Goal: Task Accomplishment & Management: Manage account settings

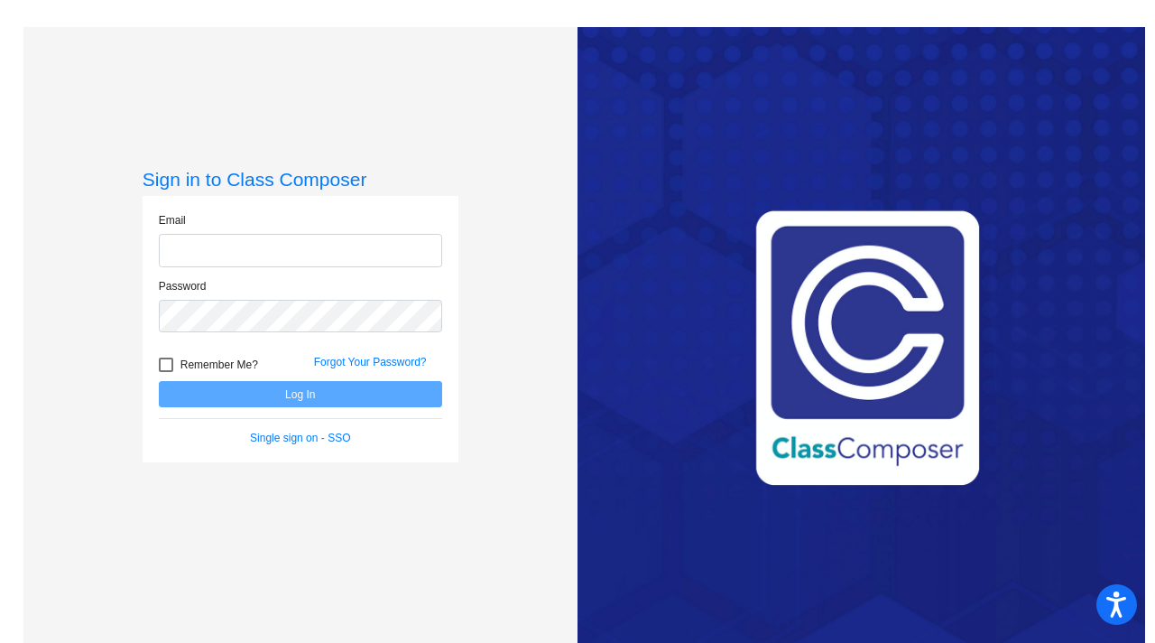
click at [334, 246] on input "email" at bounding box center [300, 250] width 283 height 33
type input "[EMAIL_ADDRESS][DOMAIN_NAME]"
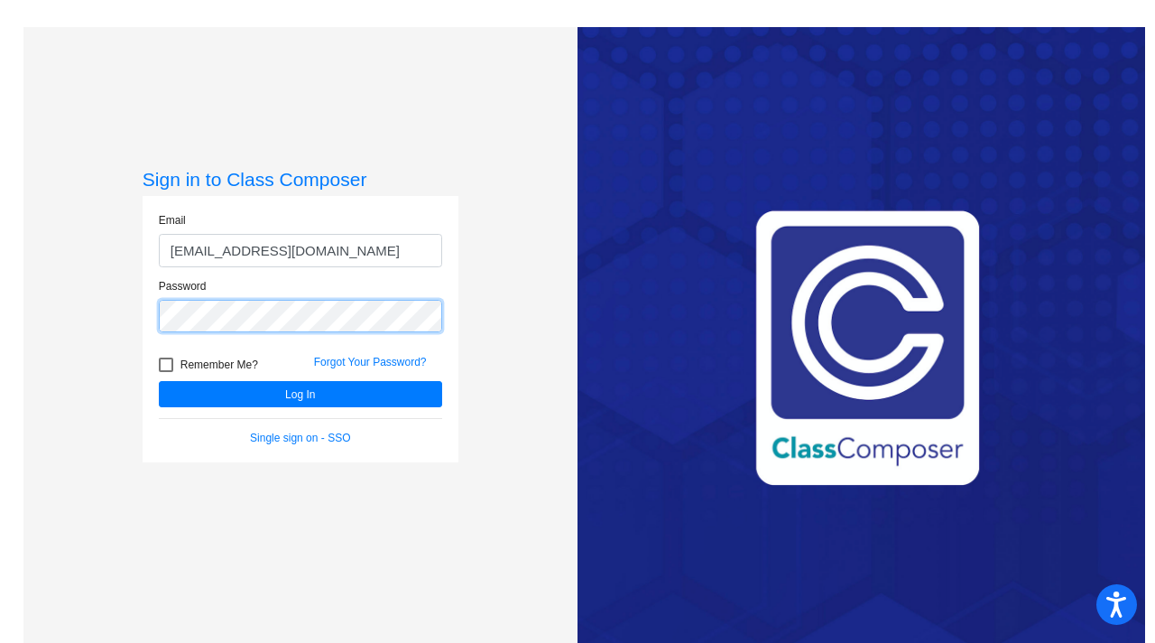
click at [159, 381] on button "Log In" at bounding box center [300, 394] width 283 height 26
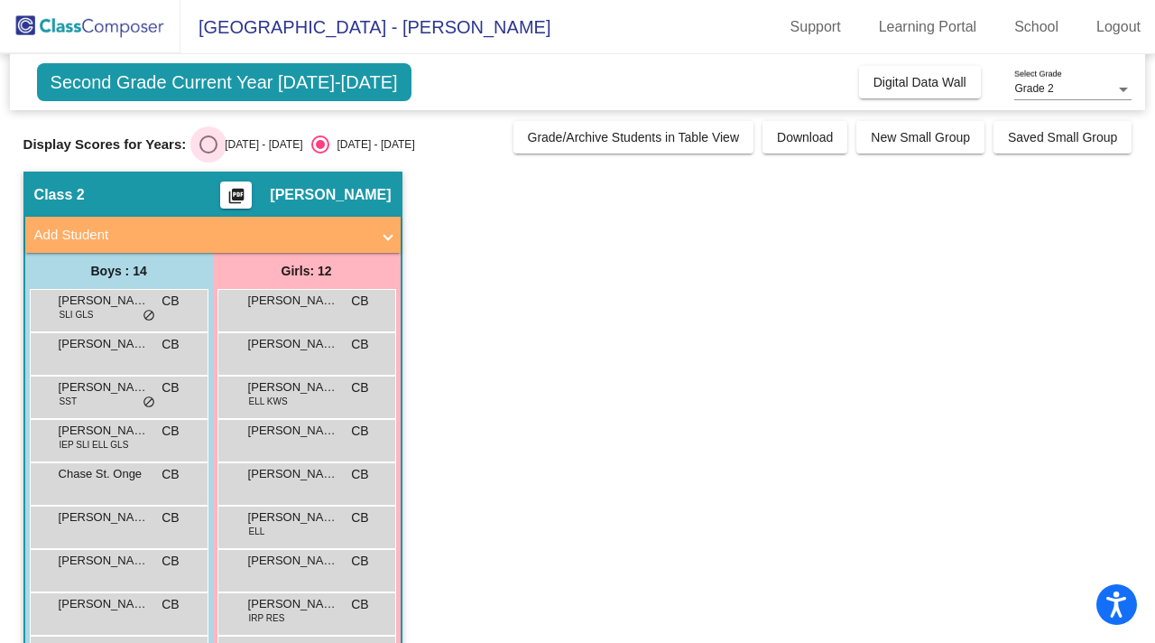
click at [254, 146] on div "[DATE] - [DATE]" at bounding box center [259, 144] width 85 height 16
click at [208, 153] on input "[DATE] - [DATE]" at bounding box center [208, 153] width 1 height 1
radio input "true"
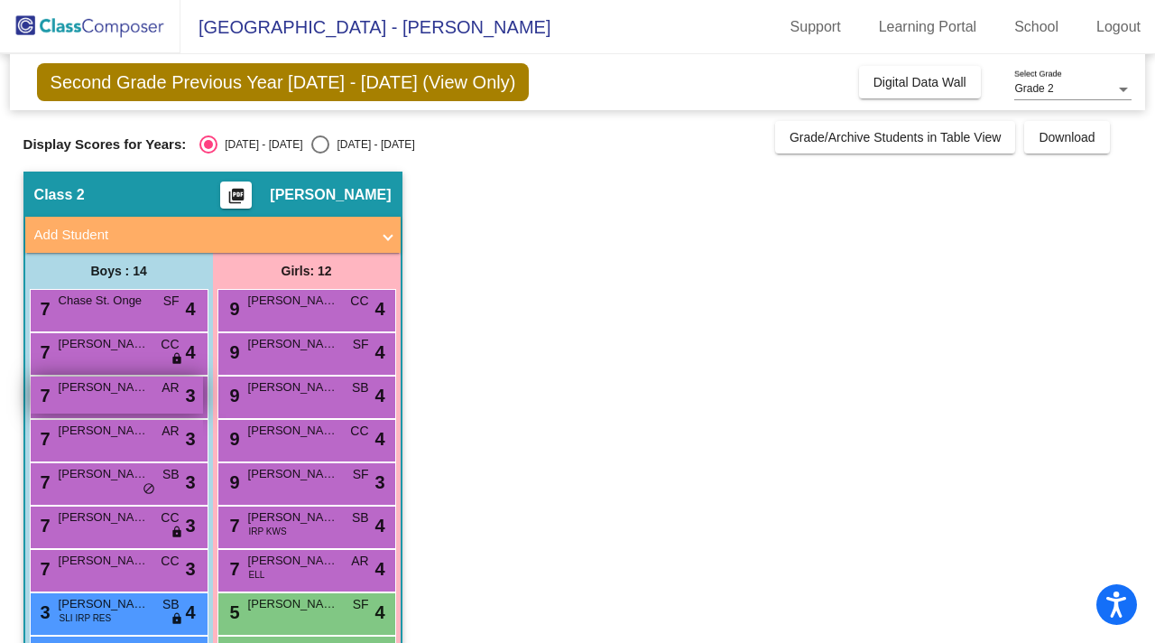
click at [119, 394] on span "[PERSON_NAME]" at bounding box center [104, 387] width 90 height 18
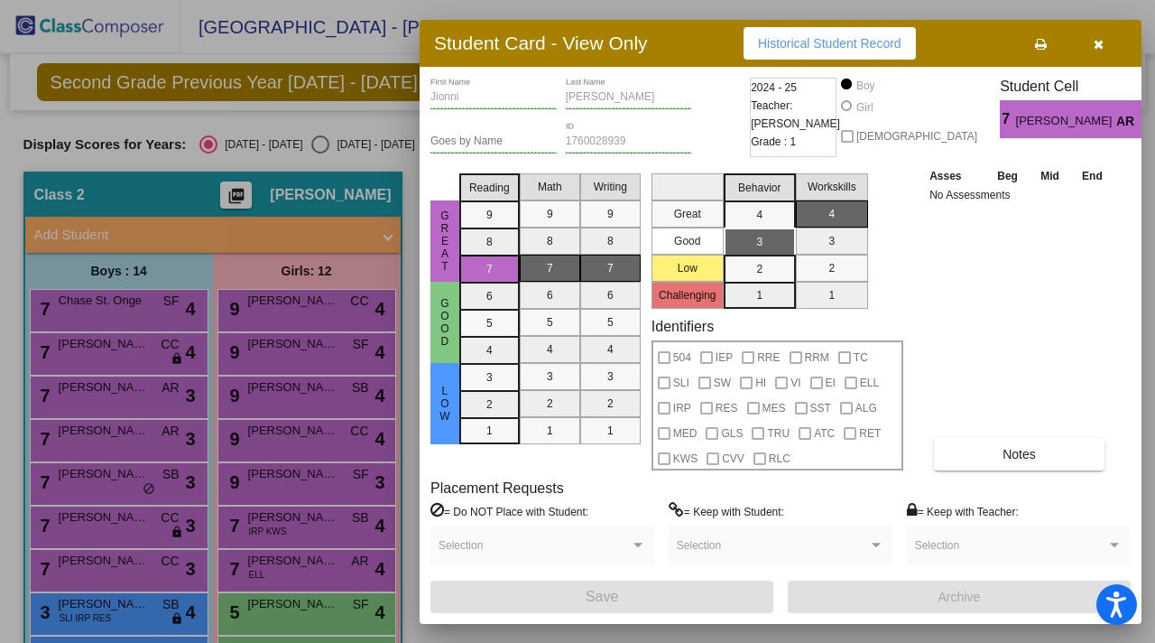
click at [1104, 46] on button "button" at bounding box center [1098, 43] width 58 height 32
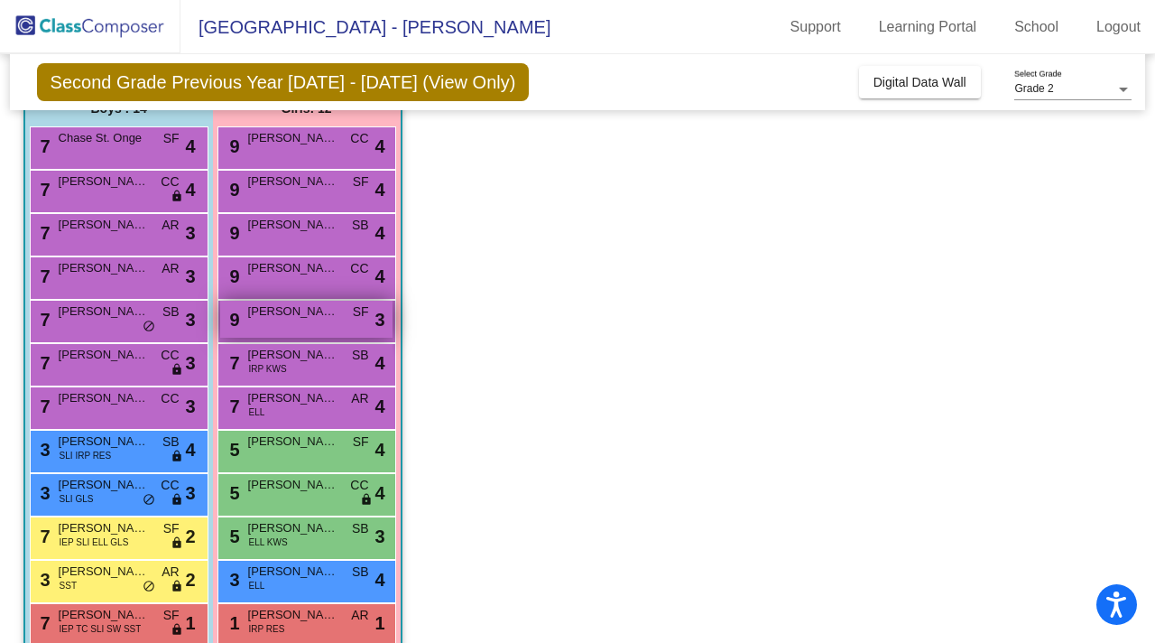
scroll to position [162, 0]
click at [307, 310] on span "[PERSON_NAME]" at bounding box center [293, 312] width 90 height 18
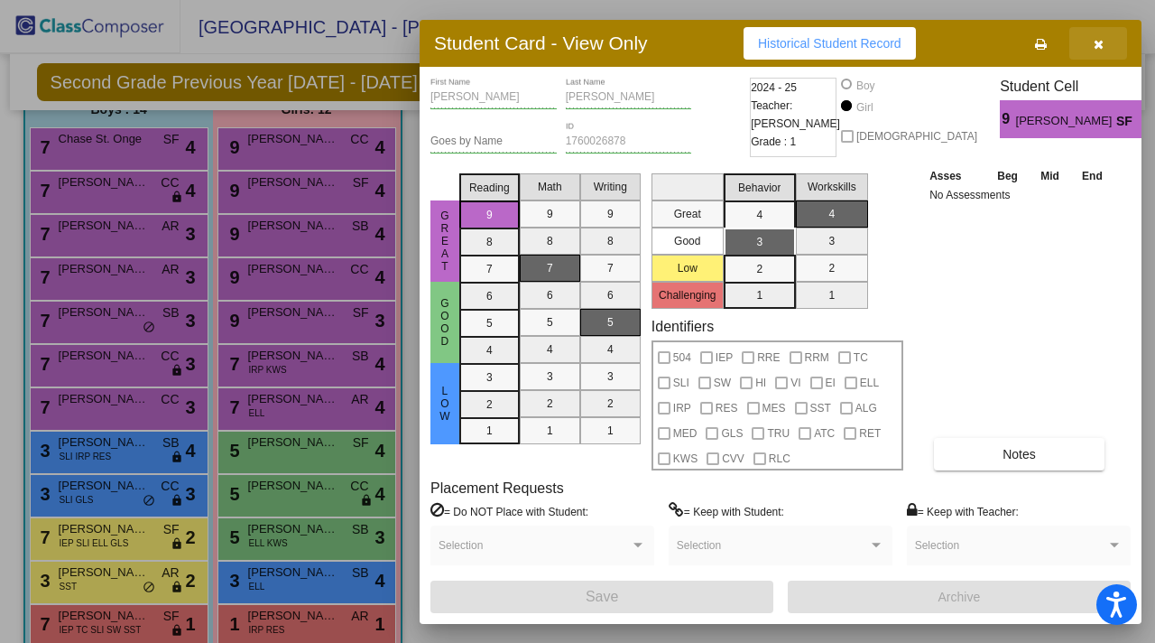
click at [1105, 43] on button "button" at bounding box center [1098, 43] width 58 height 32
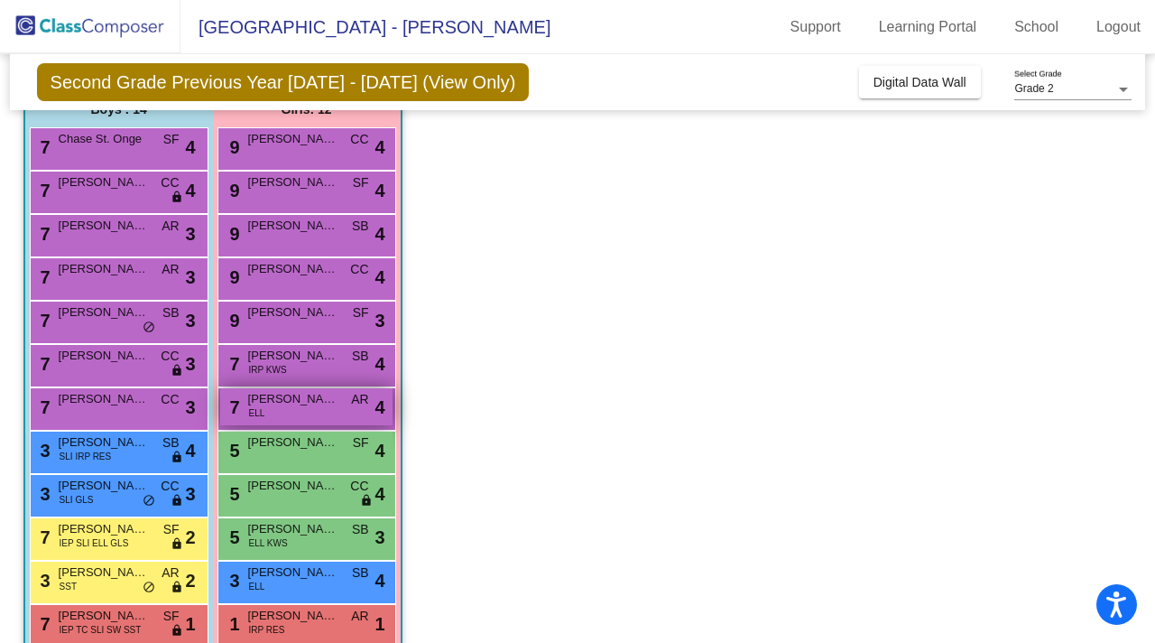
click at [335, 421] on div "7 [PERSON_NAME] ELL AR lock do_not_disturb_alt 4" at bounding box center [306, 406] width 172 height 37
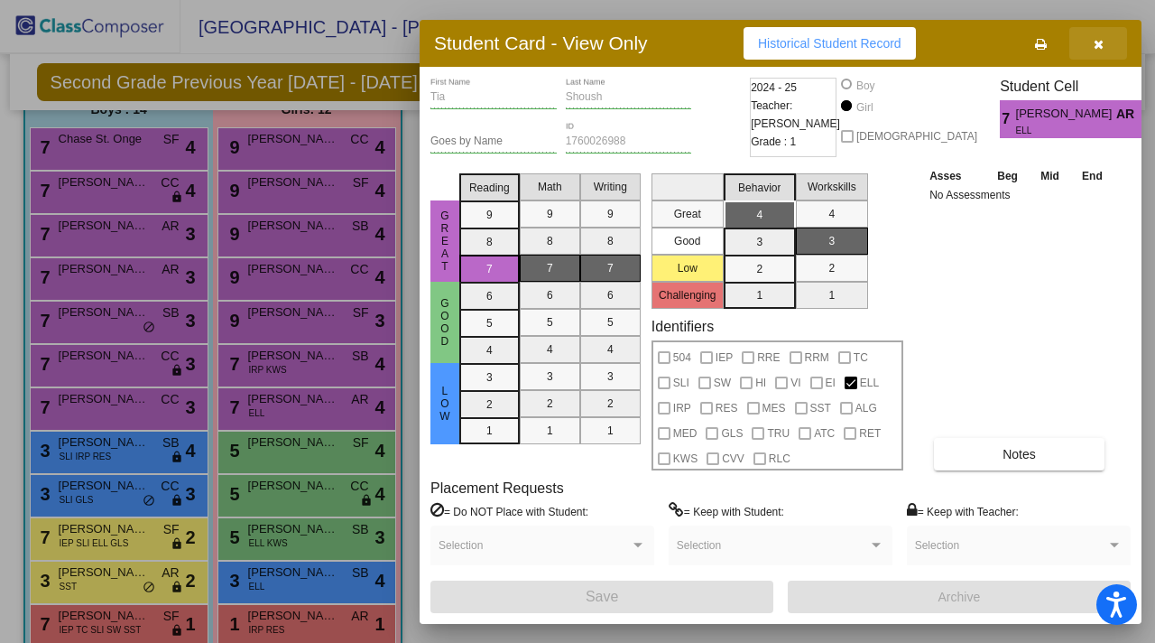
click at [1103, 38] on icon "button" at bounding box center [1099, 44] width 10 height 13
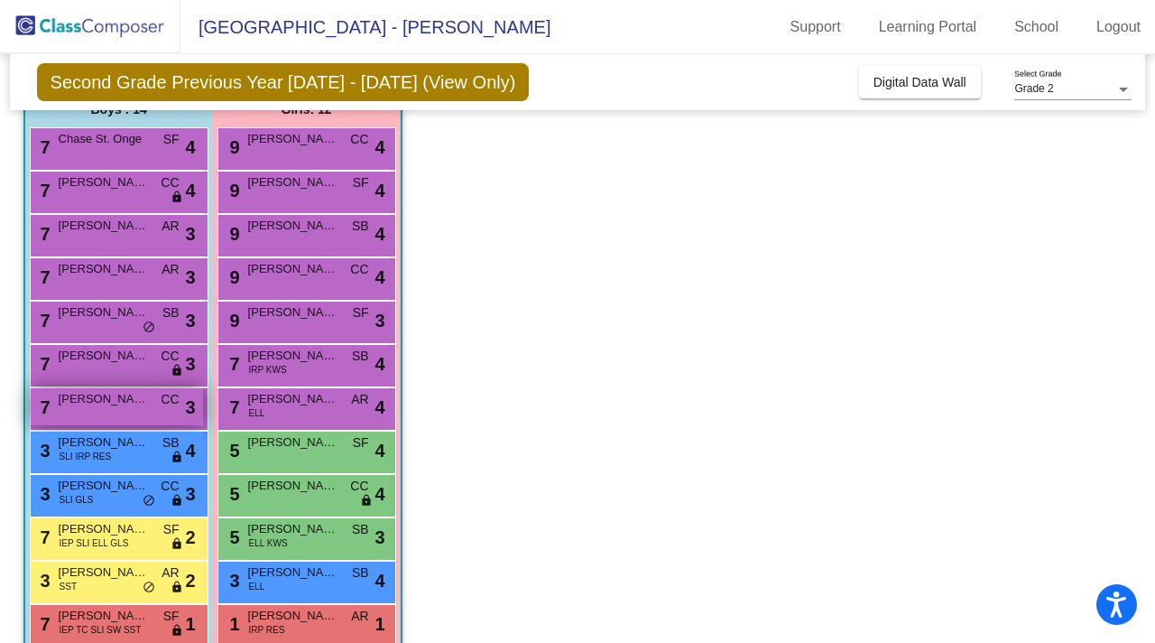
click at [146, 413] on div "7 [PERSON_NAME] CC lock do_not_disturb_alt 3" at bounding box center [117, 406] width 172 height 37
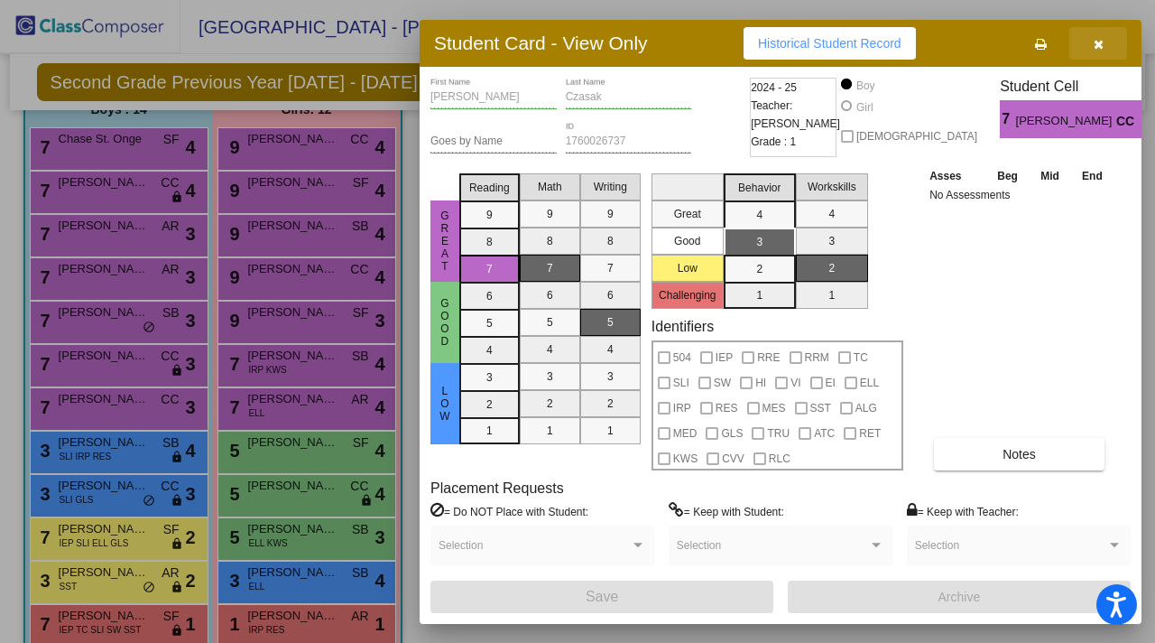
click at [1099, 48] on icon "button" at bounding box center [1099, 44] width 10 height 13
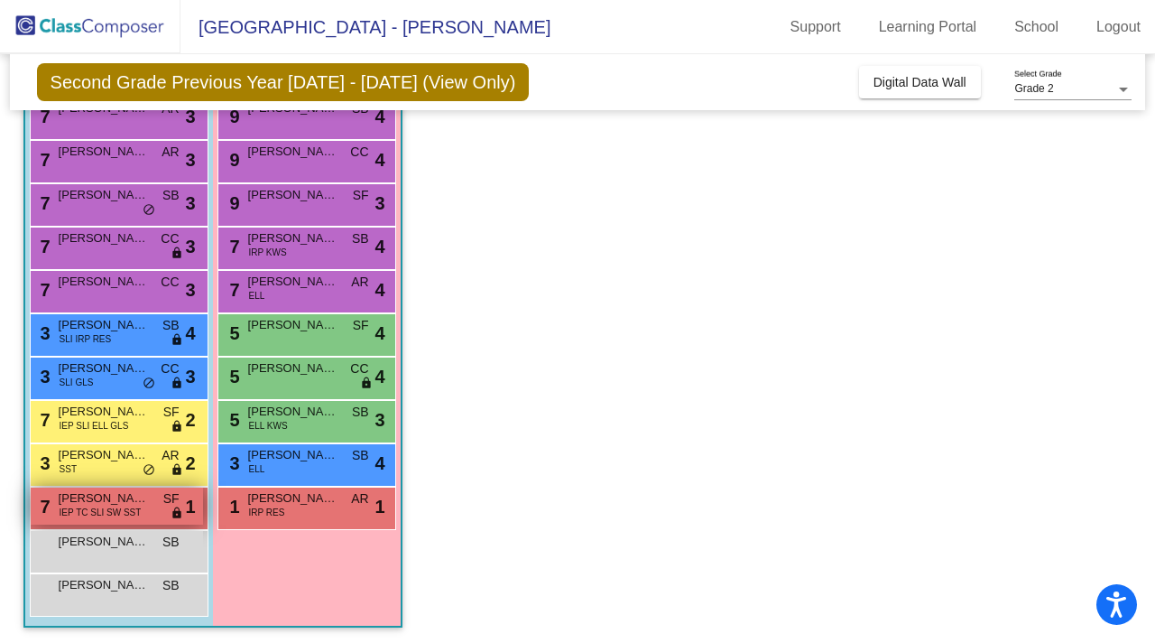
scroll to position [282, 0]
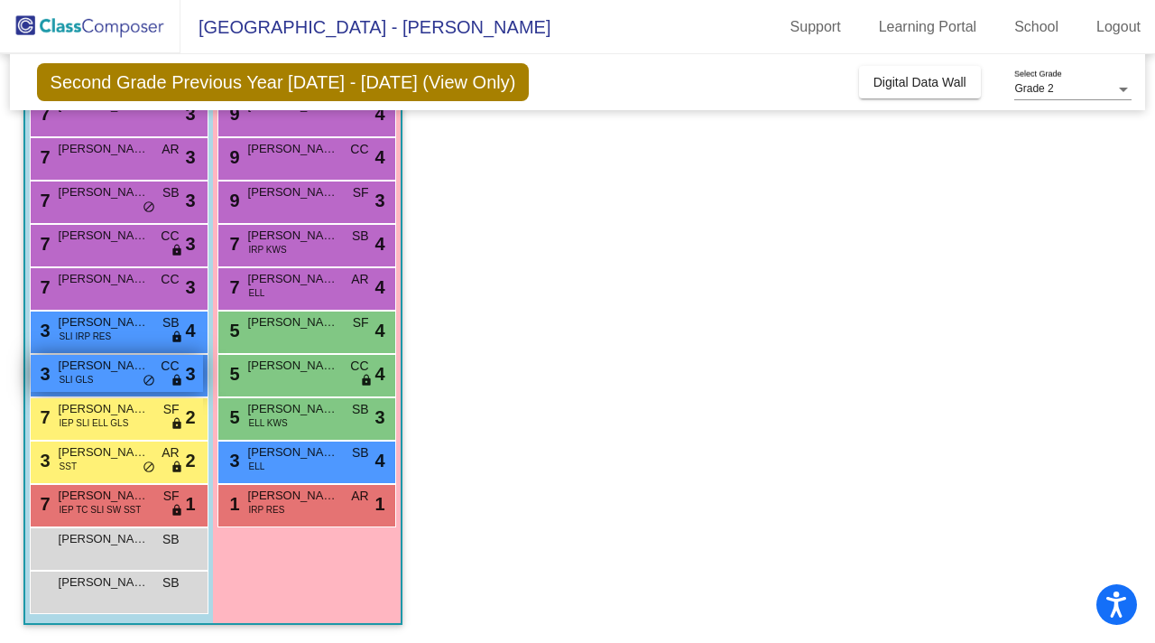
click at [123, 385] on div "3 [PERSON_NAME] SLI GLS CC lock do_not_disturb_alt 3" at bounding box center [117, 373] width 172 height 37
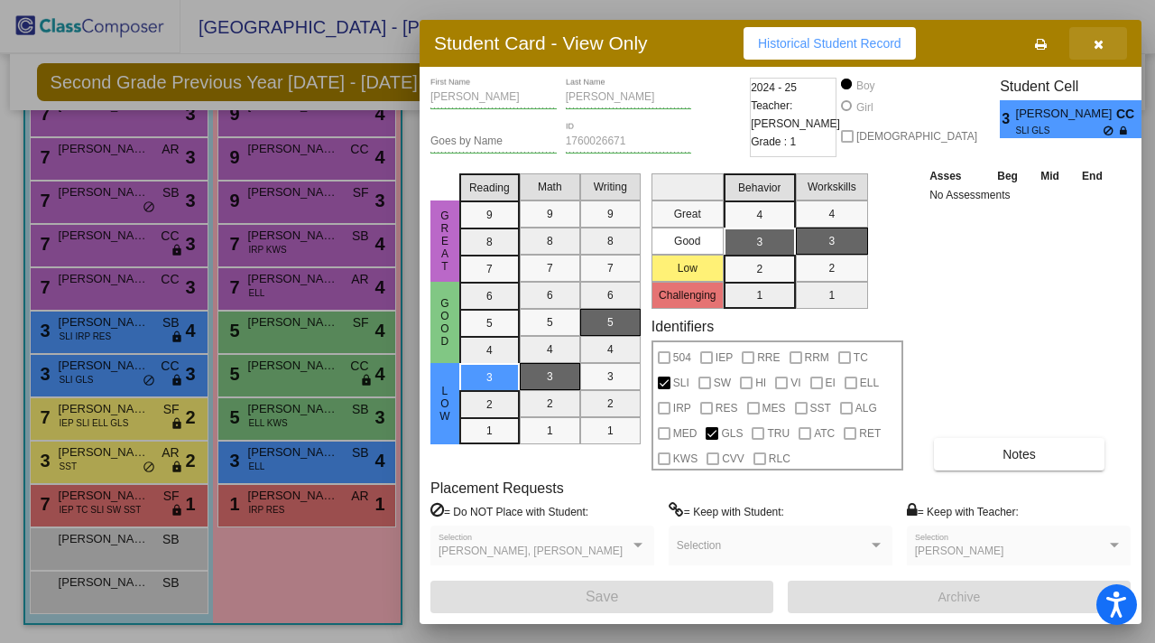
click at [1103, 46] on button "button" at bounding box center [1098, 43] width 58 height 32
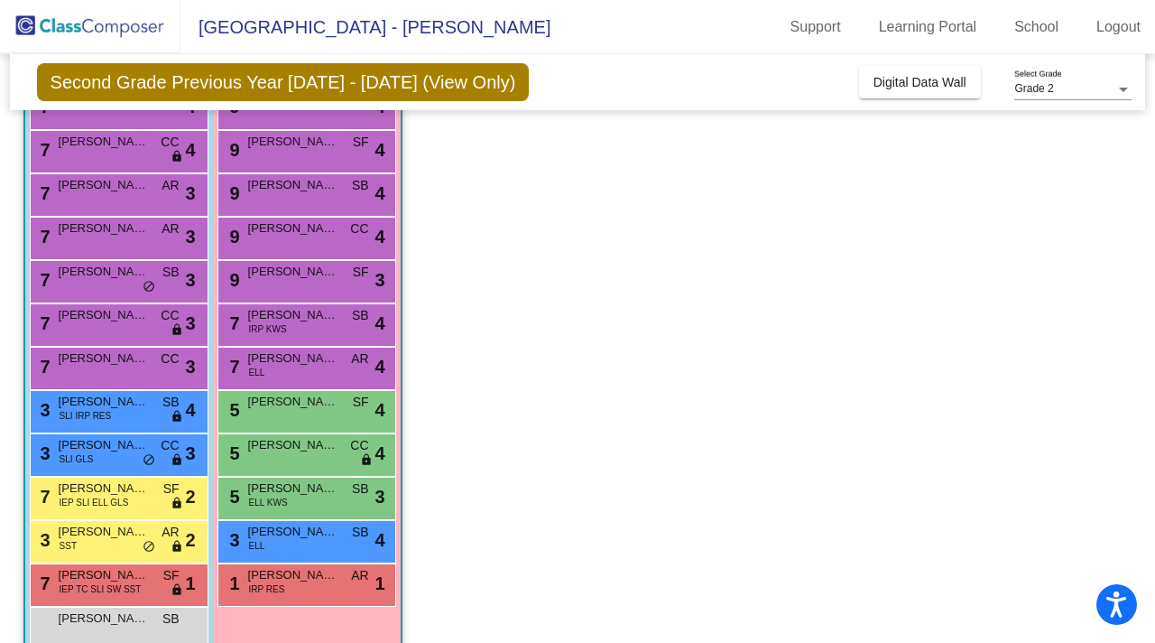
scroll to position [142, 0]
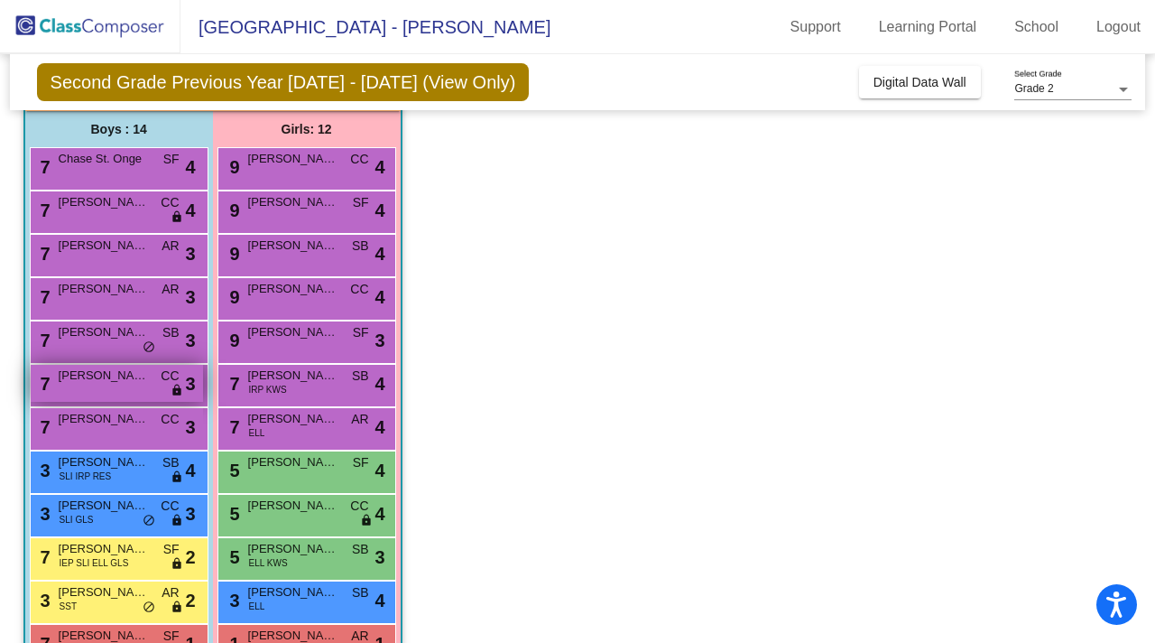
click at [161, 376] on span "CC" at bounding box center [170, 375] width 18 height 19
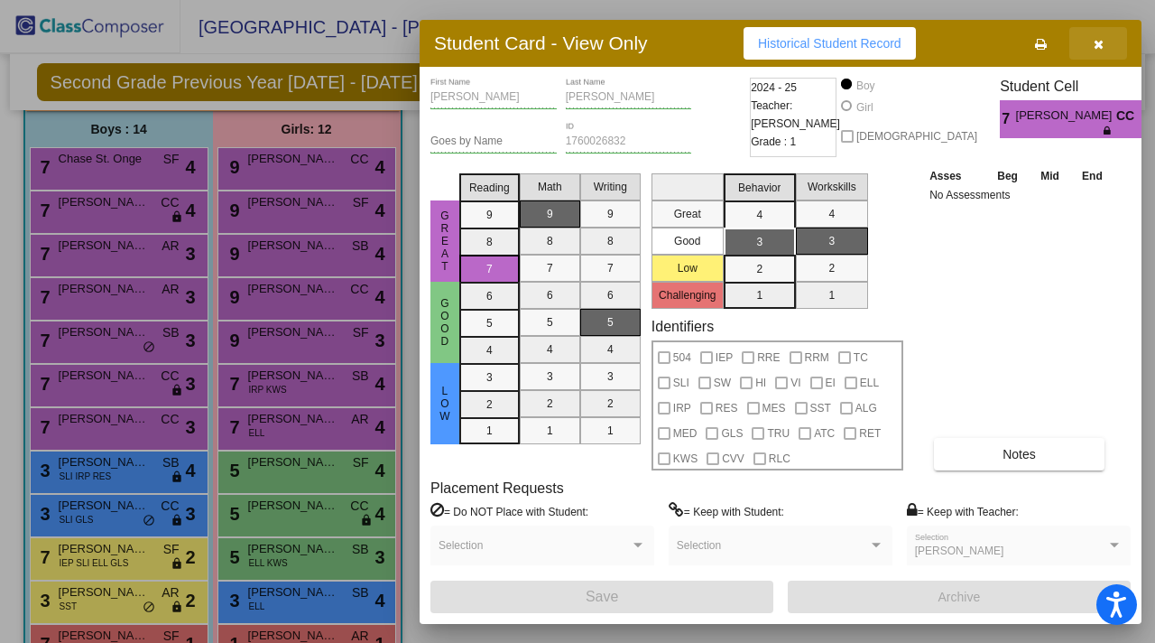
click at [1095, 43] on icon "button" at bounding box center [1099, 44] width 10 height 13
